Goal: Find specific page/section: Find specific page/section

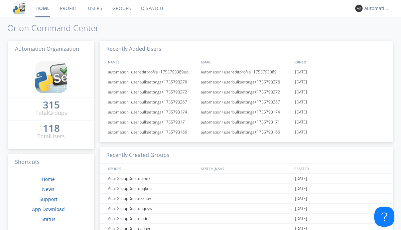
click at [151, 8] on link "Dispatch" at bounding box center [152, 8] width 32 height 17
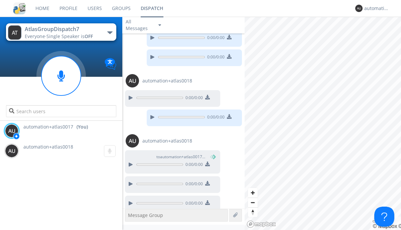
scroll to position [411, 0]
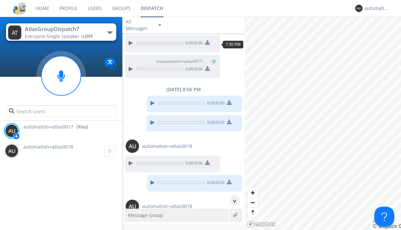
scroll to position [31, 0]
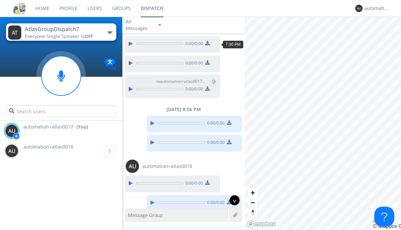
click at [232, 201] on div "^" at bounding box center [235, 201] width 10 height 10
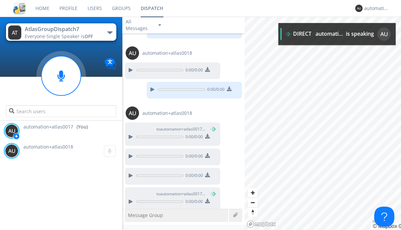
scroll to position [416, 0]
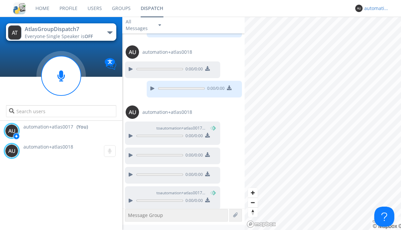
click at [375, 8] on div "automation+atlas0017" at bounding box center [376, 8] width 25 height 7
